Goal: Entertainment & Leisure: Consume media (video, audio)

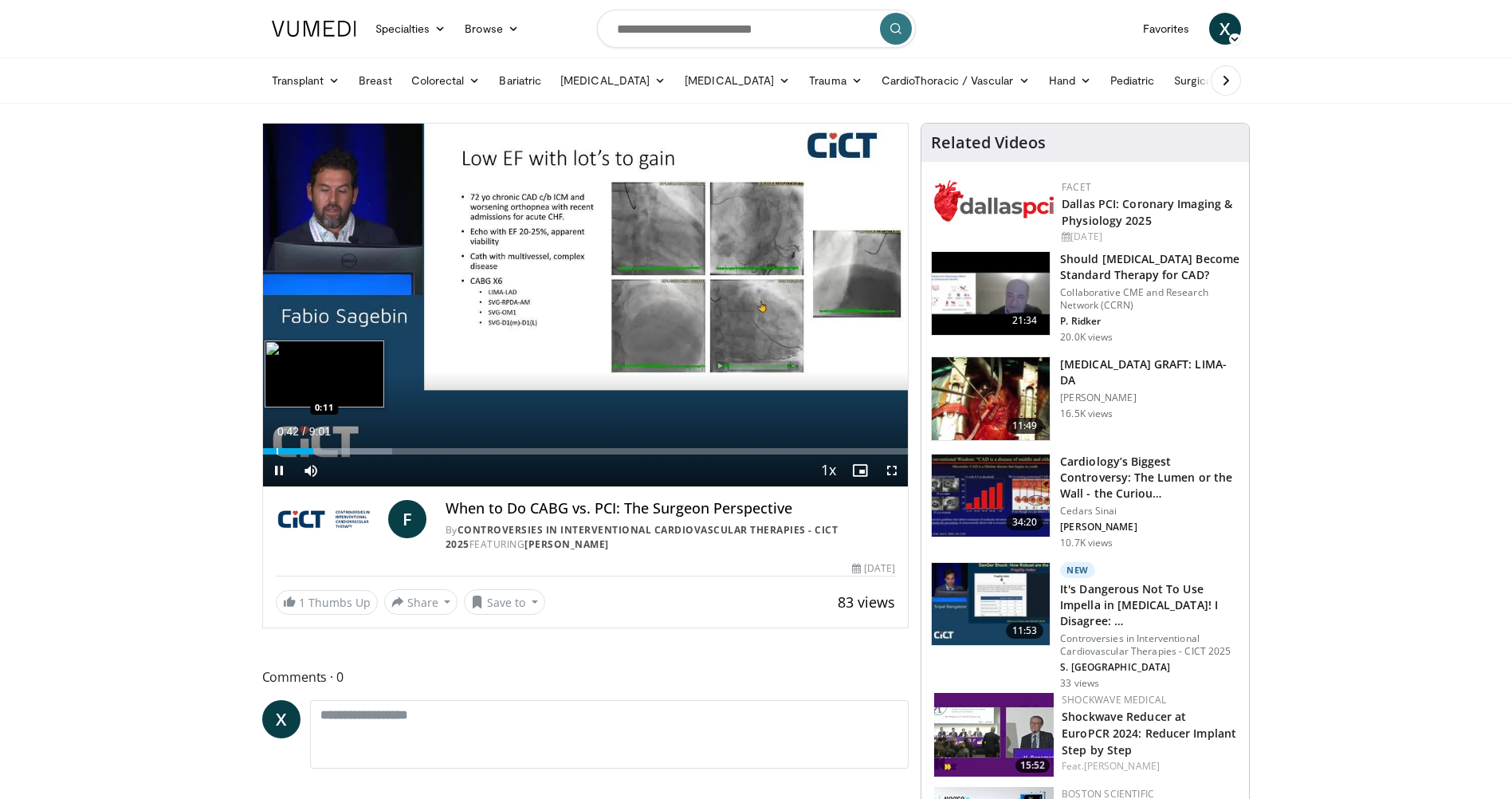
click at [277, 449] on div "Progress Bar" at bounding box center [278, 451] width 2 height 7
click at [269, 453] on div "0:13" at bounding box center [270, 451] width 16 height 7
drag, startPoint x: 267, startPoint y: 449, endPoint x: 232, endPoint y: 452, distance: 35.1
click at [891, 472] on span "Video Player" at bounding box center [891, 470] width 32 height 32
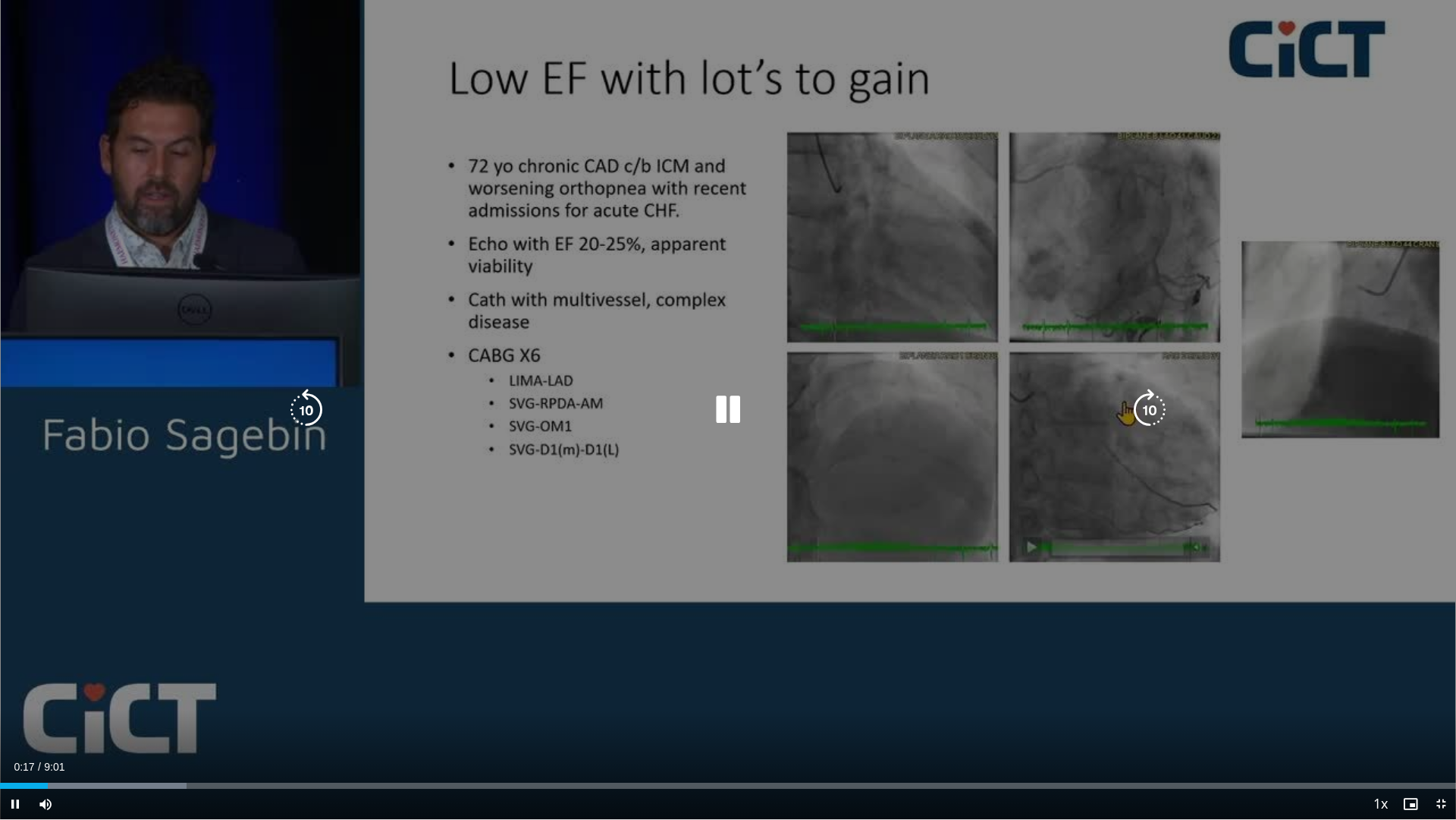
click at [656, 718] on div "10 seconds Tap to unmute" at bounding box center [728, 409] width 1456 height 819
click at [723, 405] on icon "Video Player" at bounding box center [728, 410] width 43 height 43
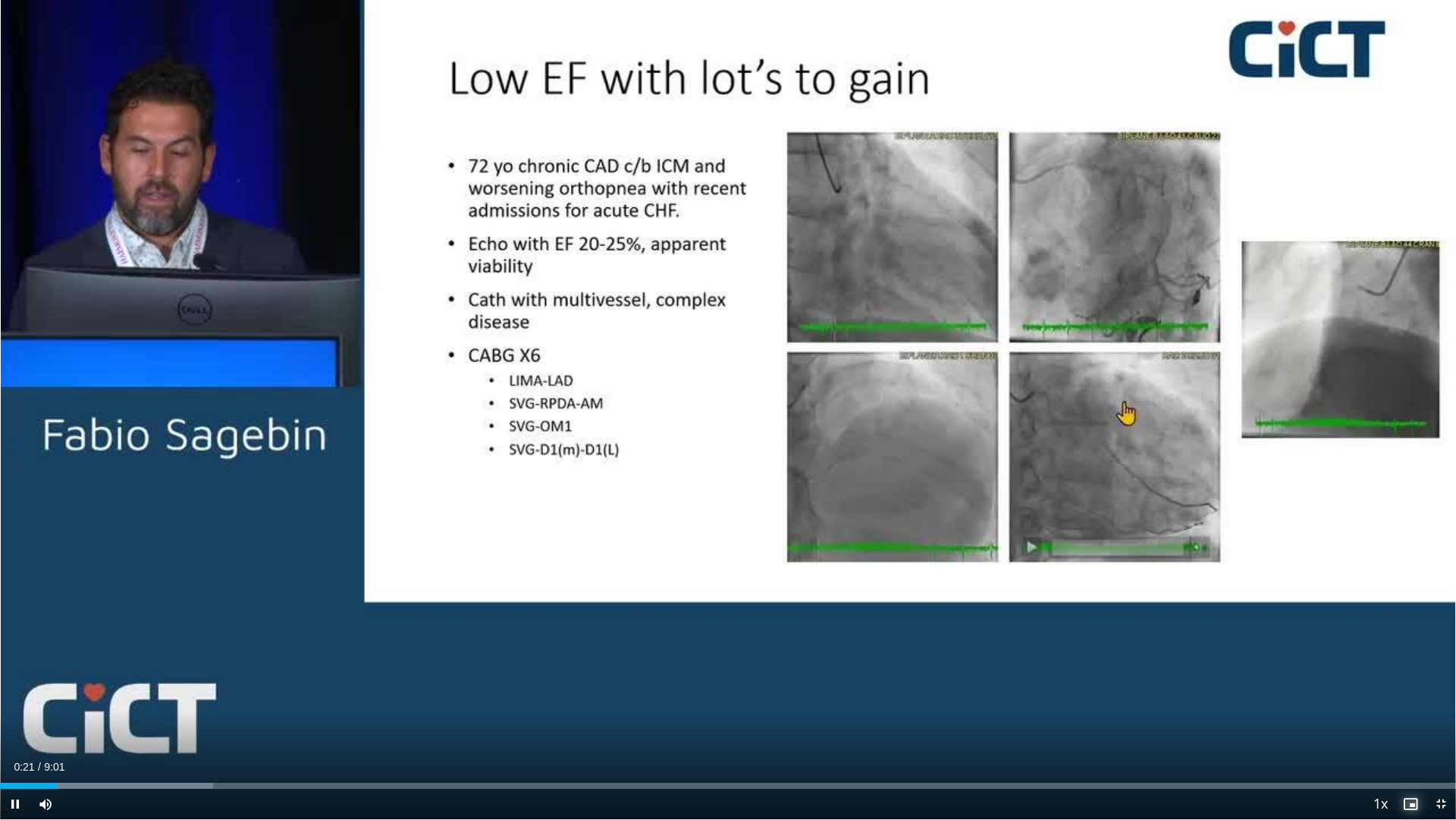
click at [1414, 760] on span "Video Player" at bounding box center [1411, 804] width 30 height 30
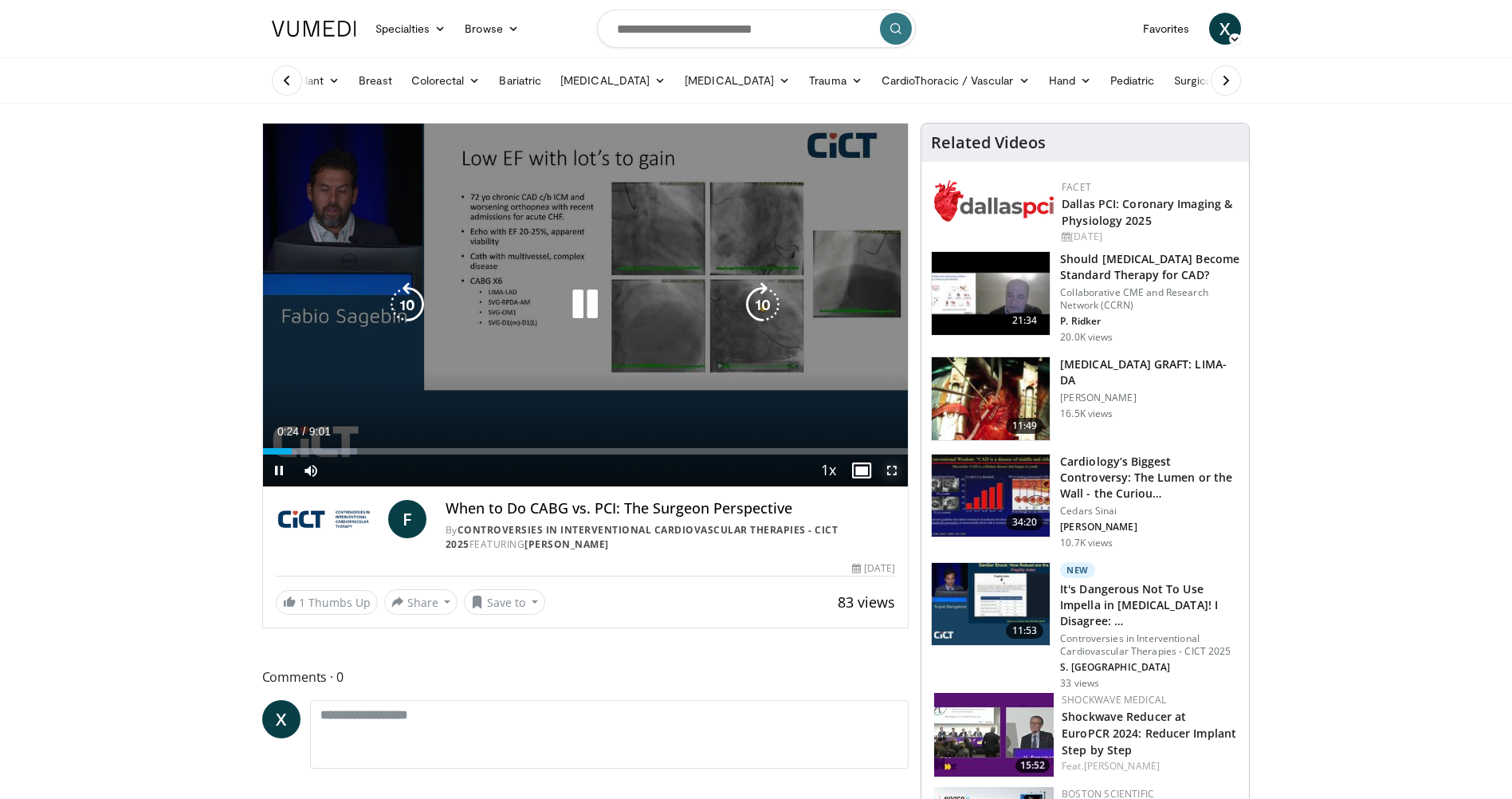
drag, startPoint x: 885, startPoint y: 468, endPoint x: 888, endPoint y: 527, distance: 59.1
click at [885, 468] on span "Video Player" at bounding box center [891, 470] width 32 height 32
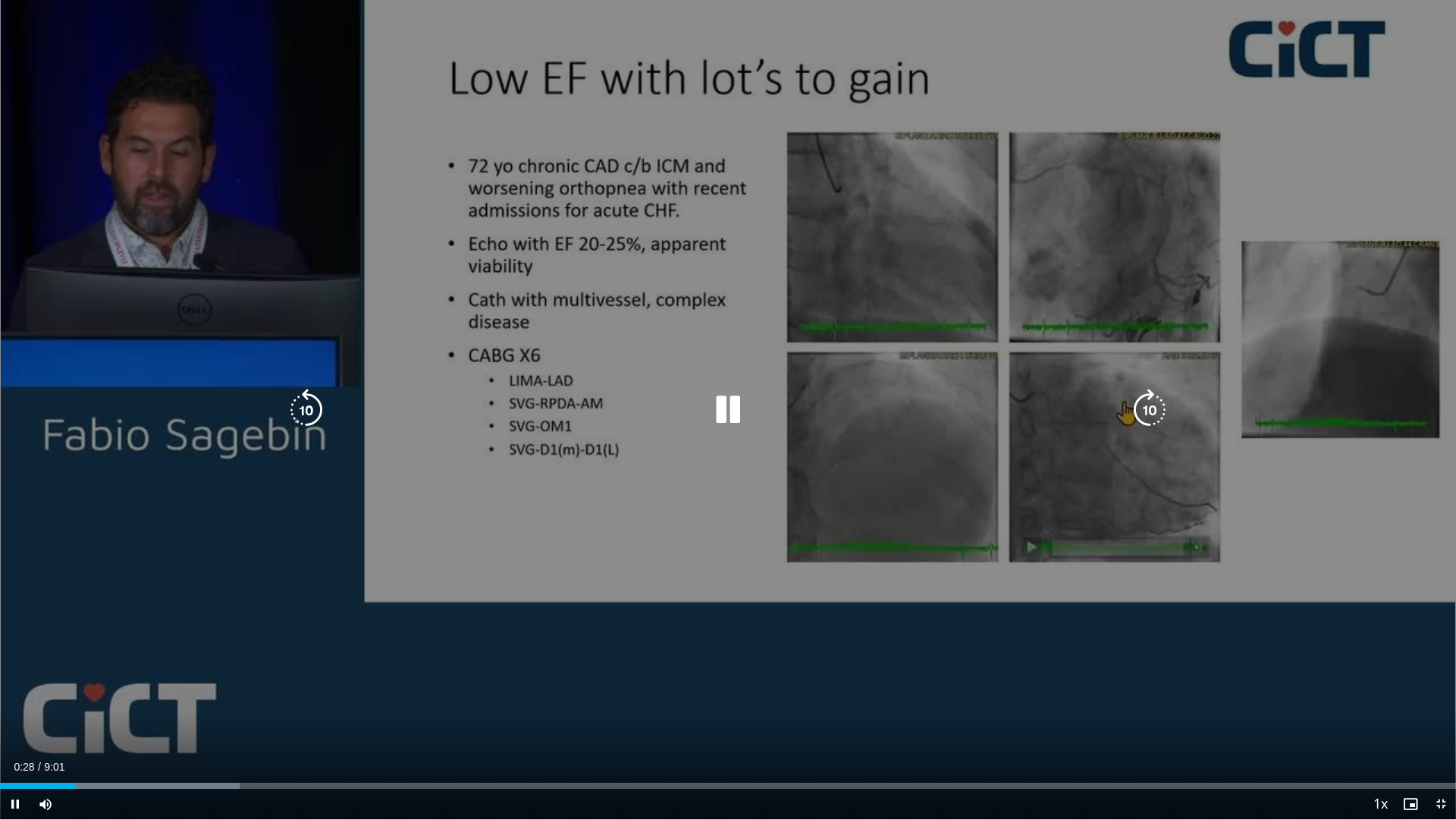
click at [460, 587] on div "10 seconds Tap to unmute" at bounding box center [728, 409] width 1456 height 819
click at [732, 418] on icon "Video Player" at bounding box center [728, 410] width 43 height 43
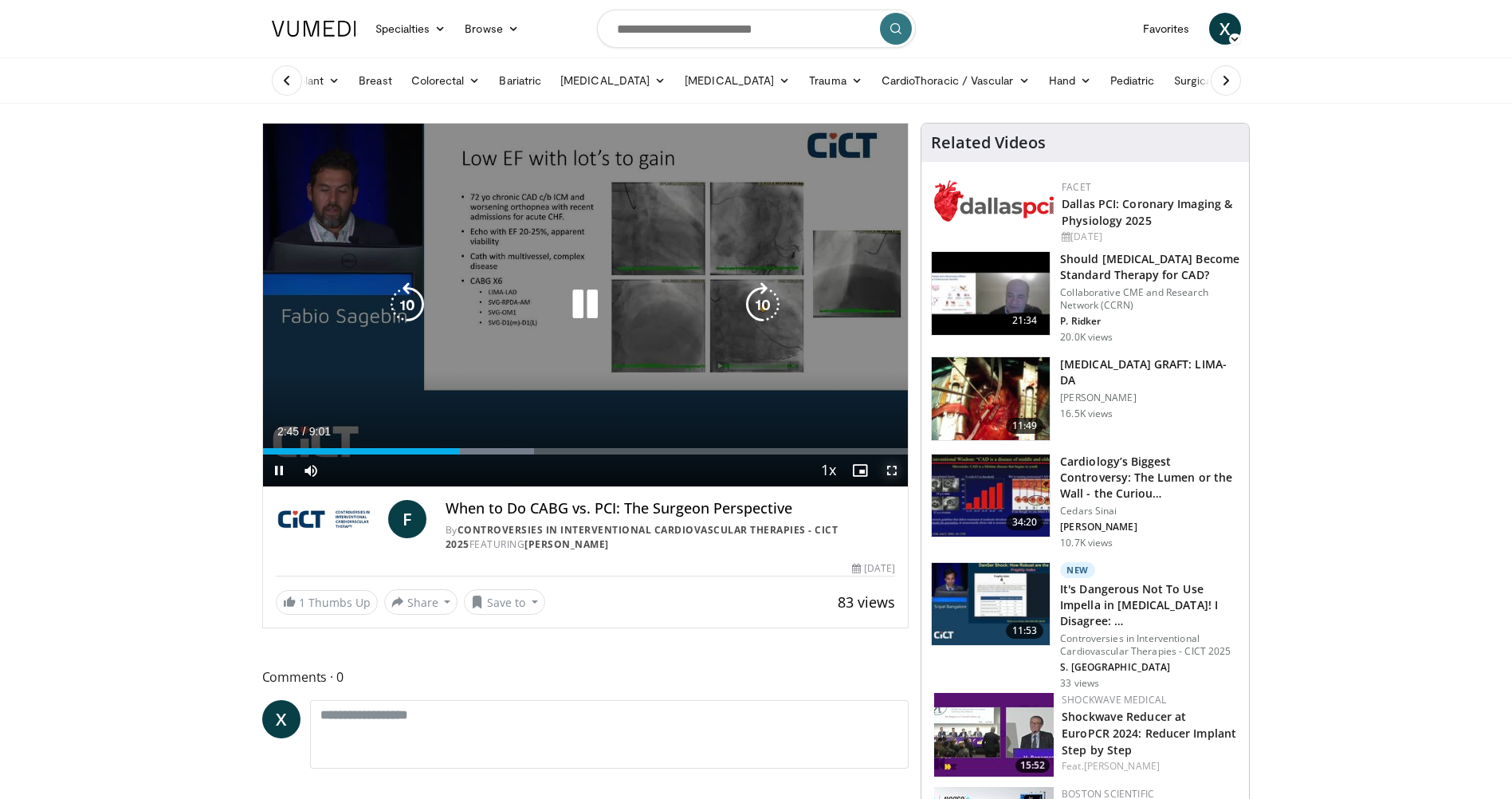
drag, startPoint x: 893, startPoint y: 467, endPoint x: 896, endPoint y: 526, distance: 59.1
click at [893, 467] on span "Video Player" at bounding box center [891, 470] width 32 height 32
